Goal: Task Accomplishment & Management: Manage account settings

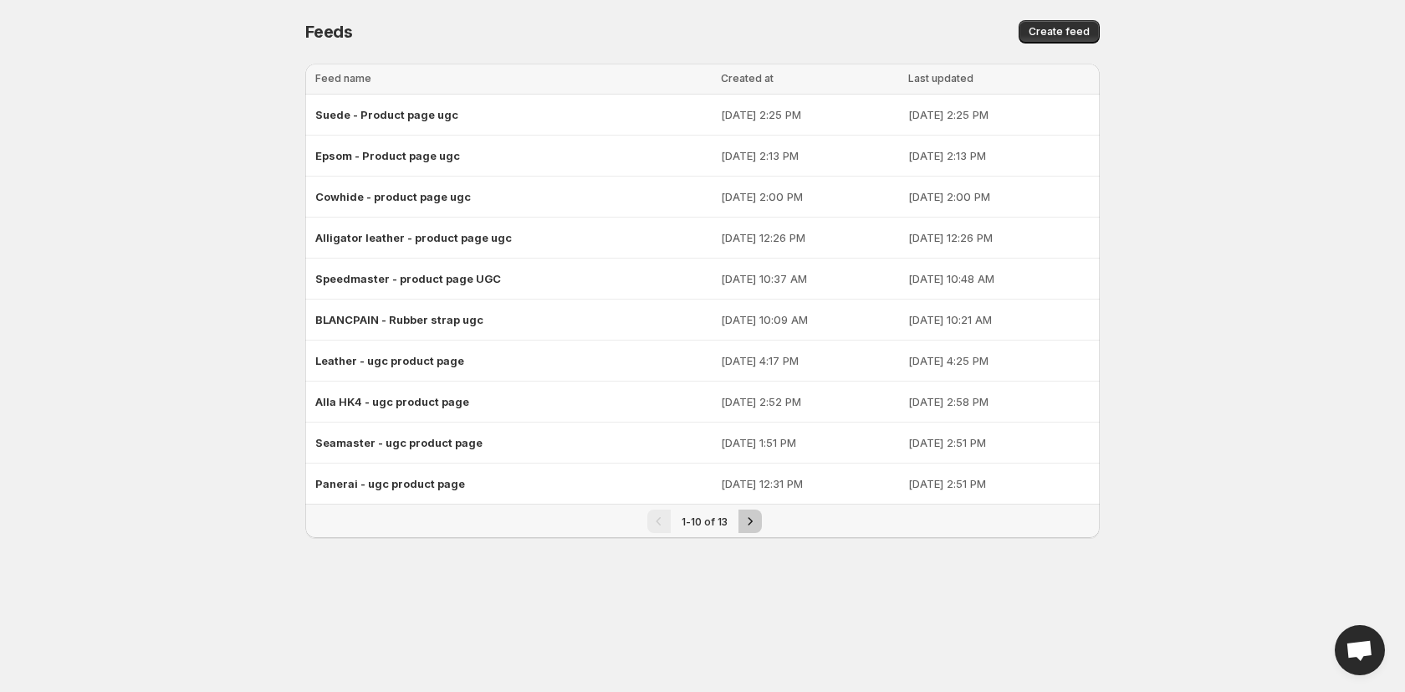
click at [756, 524] on icon "Next" at bounding box center [750, 521] width 17 height 17
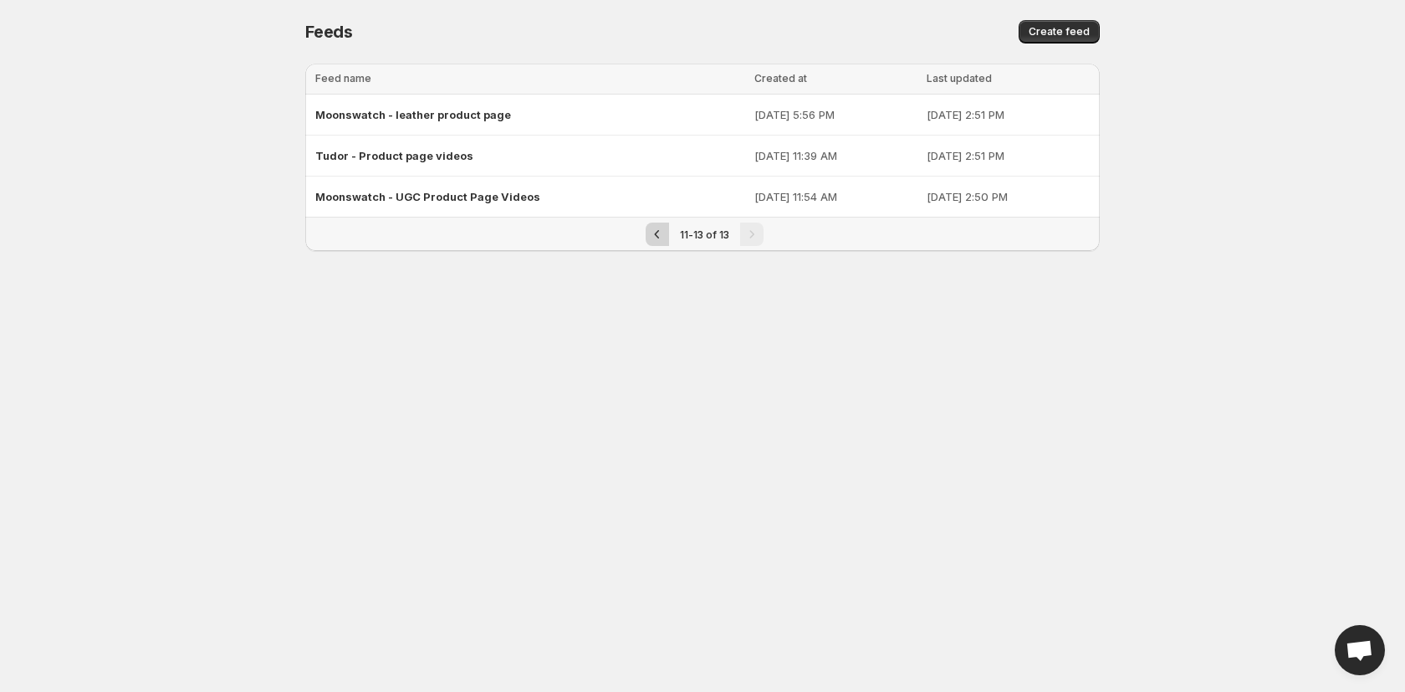
click at [661, 237] on icon "Previous" at bounding box center [657, 234] width 17 height 17
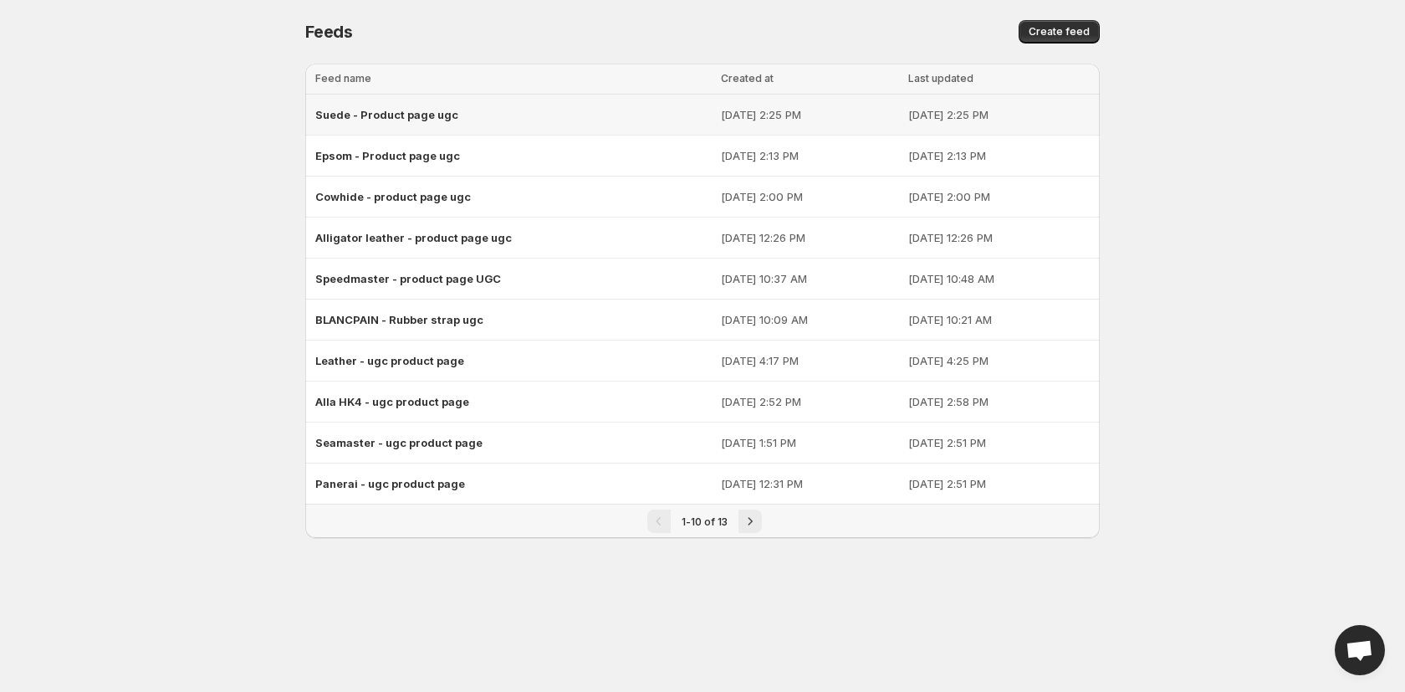
click at [499, 113] on div "Suede - Product page ugc" at bounding box center [513, 115] width 396 height 30
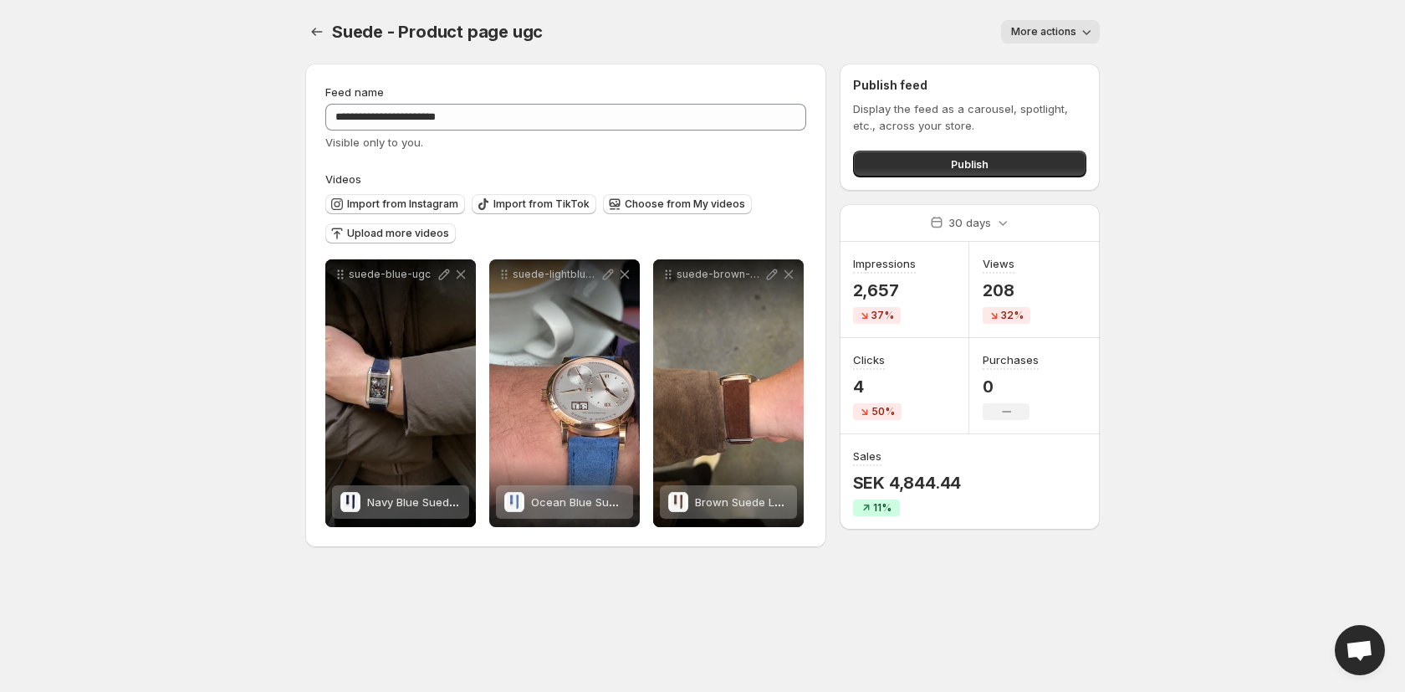
click at [1029, 34] on span "More actions" at bounding box center [1043, 31] width 65 height 13
click at [876, 30] on div "More actions" at bounding box center [831, 31] width 537 height 23
click at [326, 34] on button "Settings" at bounding box center [316, 31] width 23 height 23
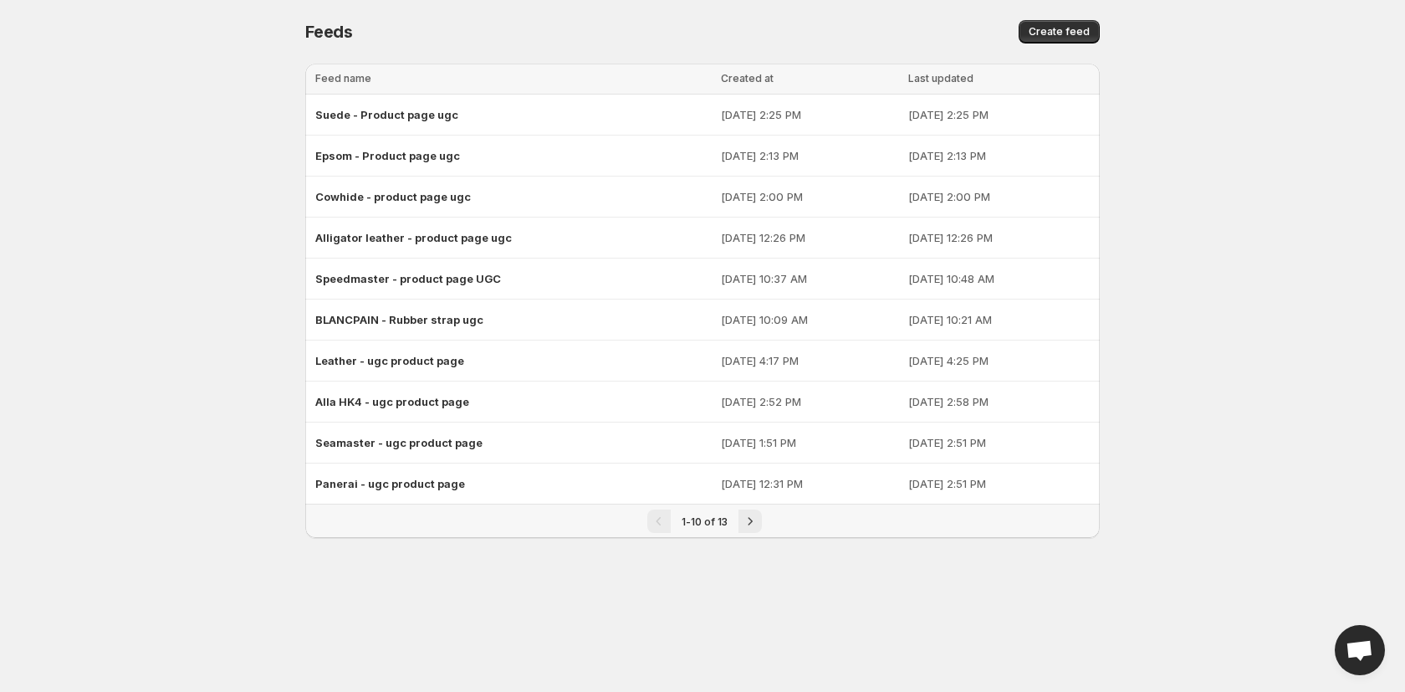
click at [238, 171] on body "Home Feeds Videos Subscription Settings Feeds. This page is ready Feeds Create …" at bounding box center [702, 346] width 1405 height 692
drag, startPoint x: 191, startPoint y: 175, endPoint x: 25, endPoint y: 94, distance: 184.4
click at [192, 175] on body "Home Feeds Videos Subscription Settings Feeds. This page is ready Feeds Create …" at bounding box center [702, 346] width 1405 height 692
click at [182, 292] on body "Home Feeds Videos Subscription Settings Feeds. This page is ready Feeds Create …" at bounding box center [702, 346] width 1405 height 692
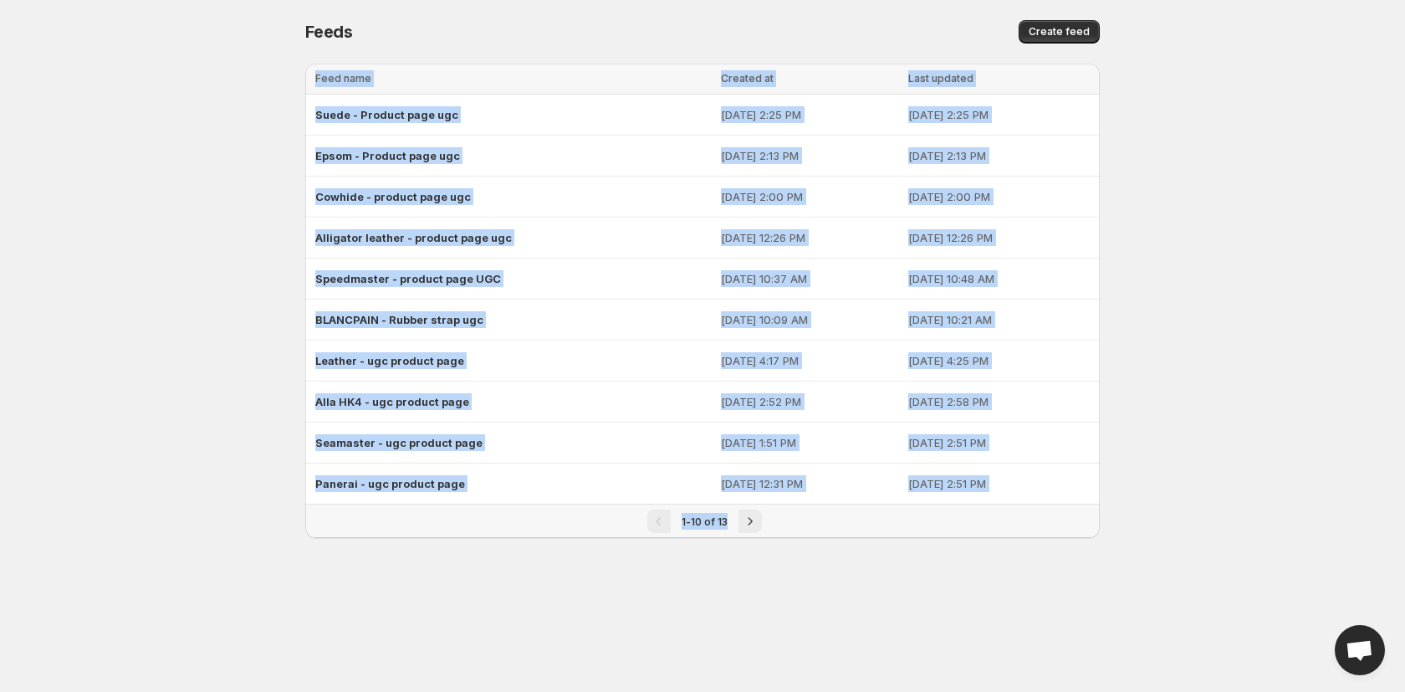
drag, startPoint x: 291, startPoint y: 110, endPoint x: 323, endPoint y: 585, distance: 475.2
click at [323, 585] on body "Home Feeds Videos Subscription Settings Feeds. This page is ready Feeds Create …" at bounding box center [702, 346] width 1405 height 692
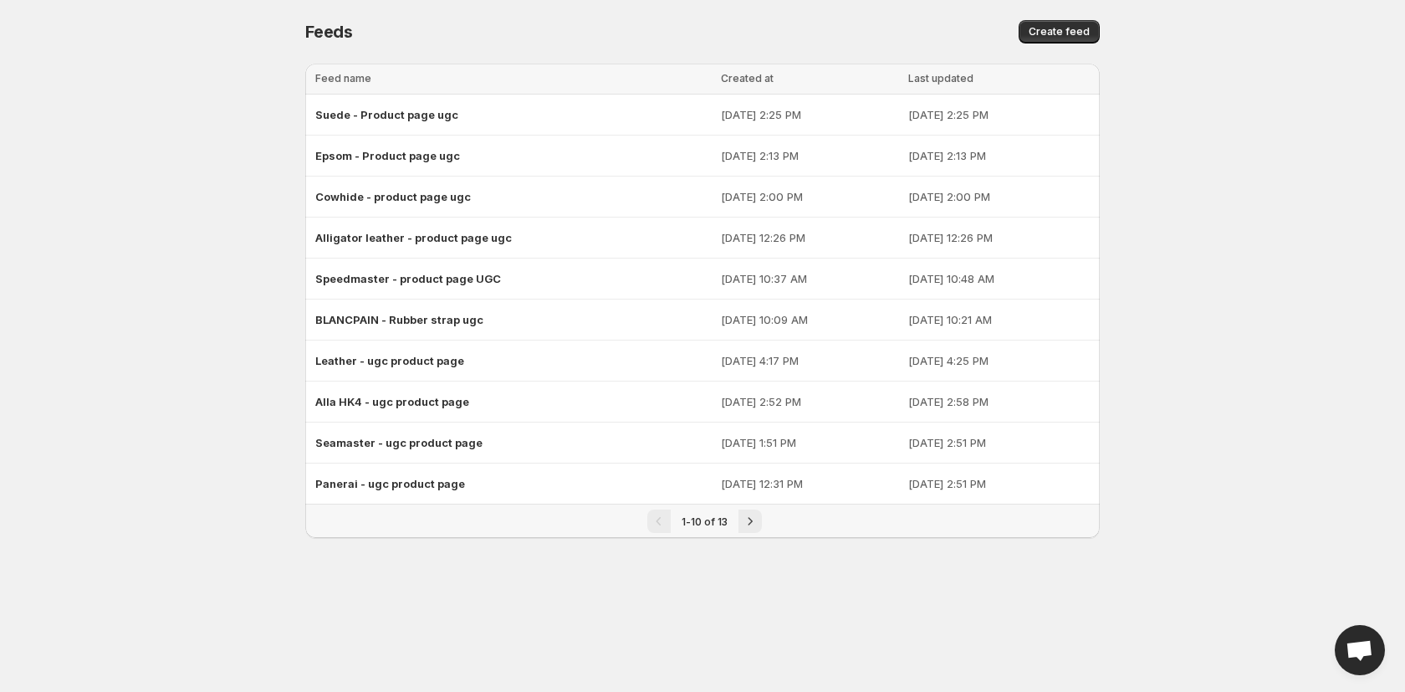
drag, startPoint x: 322, startPoint y: 585, endPoint x: 296, endPoint y: 602, distance: 30.9
click at [320, 585] on body "Home Feeds Videos Subscription Settings Feeds. This page is ready Feeds Create …" at bounding box center [702, 346] width 1405 height 692
drag, startPoint x: 206, startPoint y: 470, endPoint x: 131, endPoint y: 397, distance: 104.1
click at [190, 456] on body "Home Feeds Videos Subscription Settings Feeds. This page is ready Feeds Create …" at bounding box center [702, 346] width 1405 height 692
click at [130, 370] on body "Home Feeds Videos Subscription Settings Feeds. This page is ready Feeds Create …" at bounding box center [702, 346] width 1405 height 692
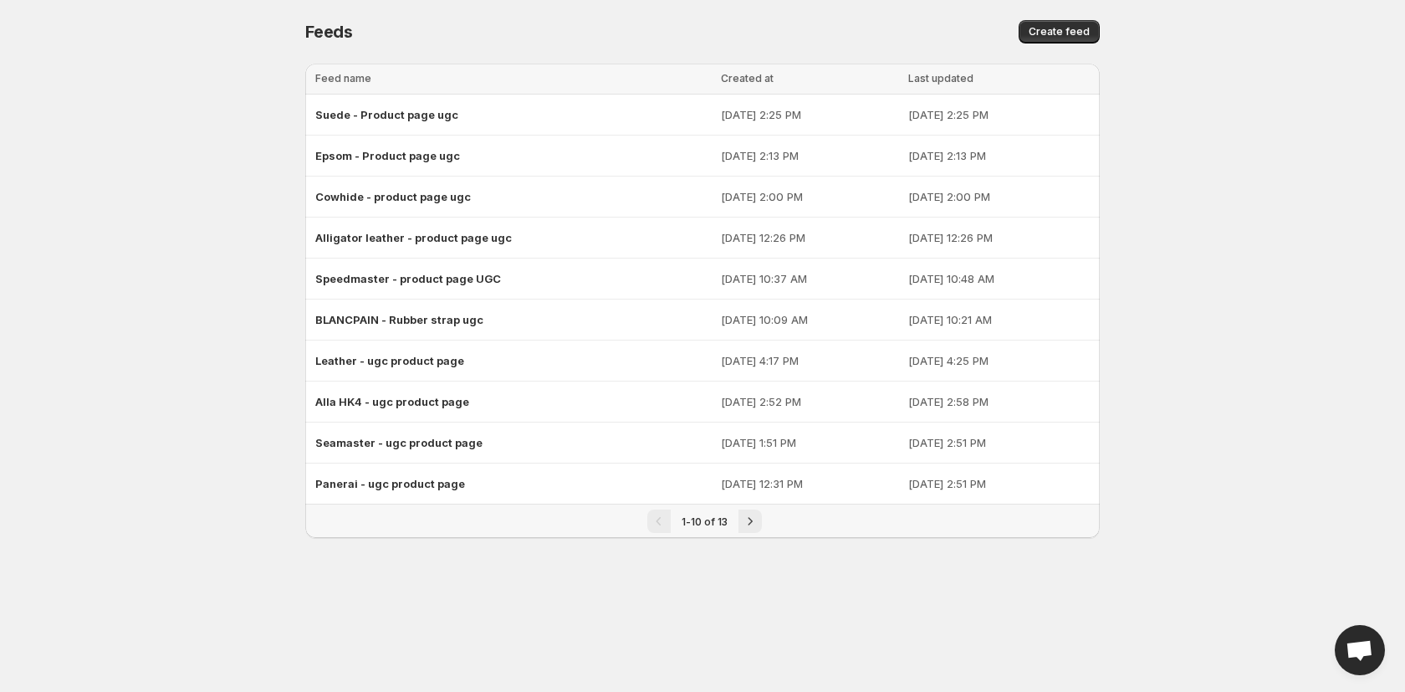
click at [169, 187] on body "Home Feeds Videos Subscription Settings Feeds. This page is ready Feeds Create …" at bounding box center [702, 346] width 1405 height 692
click at [386, 110] on span "Suede - Product page ugc" at bounding box center [386, 114] width 143 height 13
